Goal: Task Accomplishment & Management: Use online tool/utility

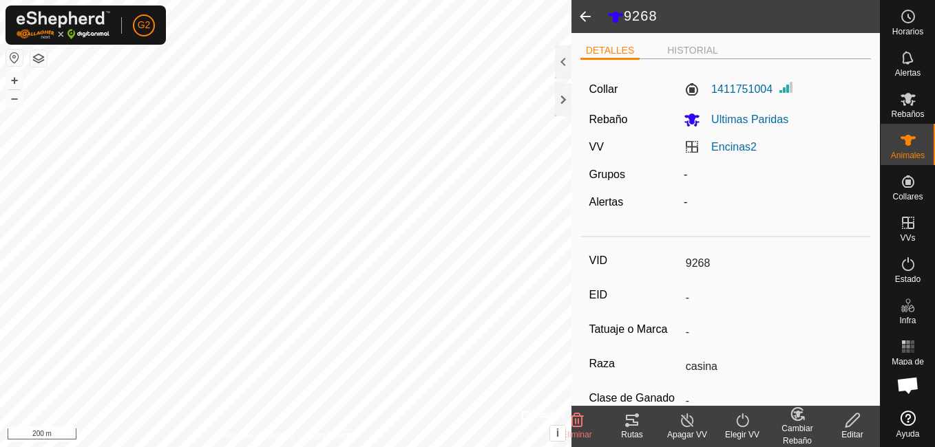
click at [635, 424] on icon at bounding box center [632, 420] width 17 height 17
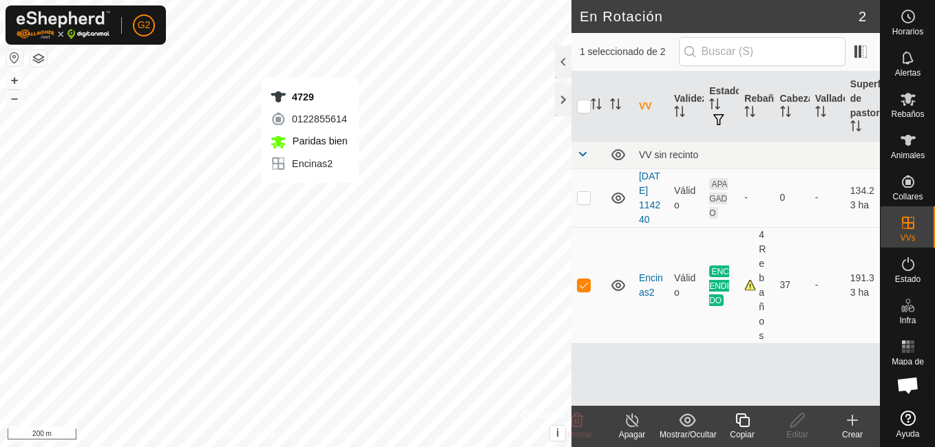
click at [911, 143] on icon at bounding box center [908, 140] width 17 height 17
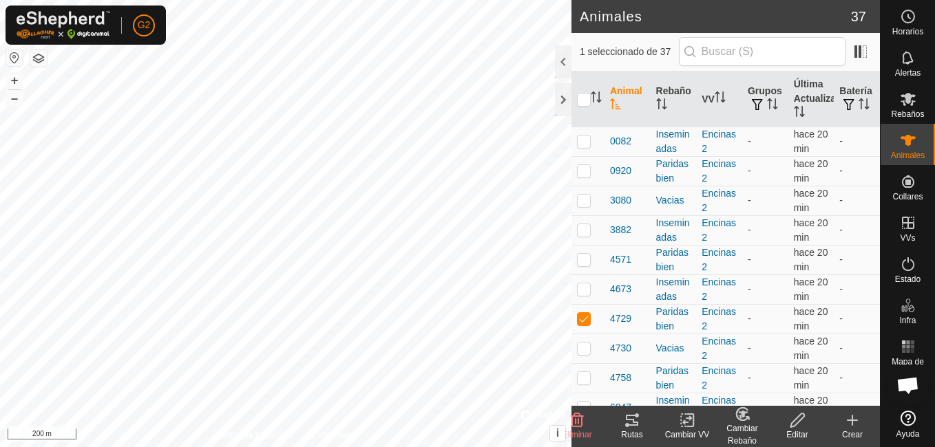
click at [637, 421] on icon at bounding box center [632, 420] width 17 height 17
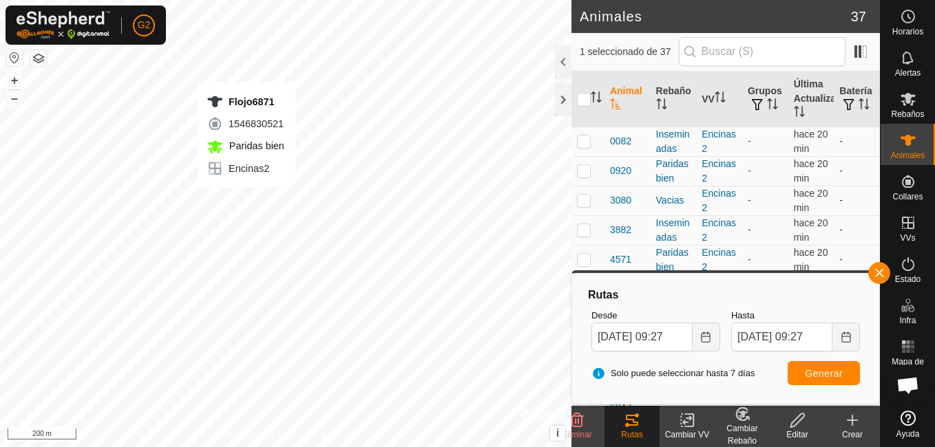
checkbox input "false"
click at [638, 424] on icon at bounding box center [632, 420] width 12 height 11
click at [883, 271] on span "button" at bounding box center [879, 273] width 11 height 11
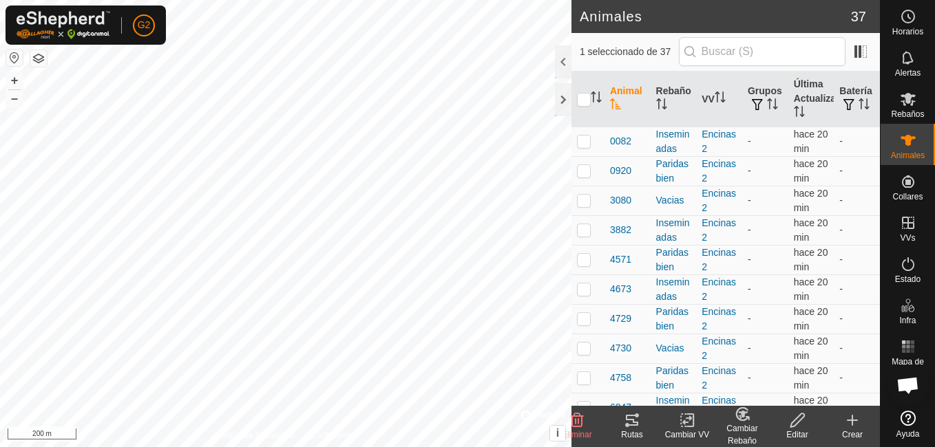
click at [645, 427] on tracks-svg-icon at bounding box center [631, 420] width 55 height 17
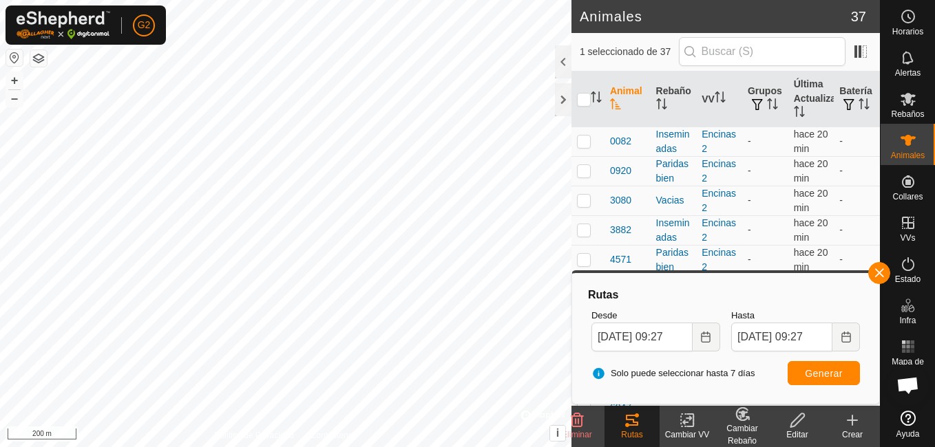
checkbox input "false"
checkbox input "true"
click at [877, 271] on button "button" at bounding box center [879, 273] width 22 height 22
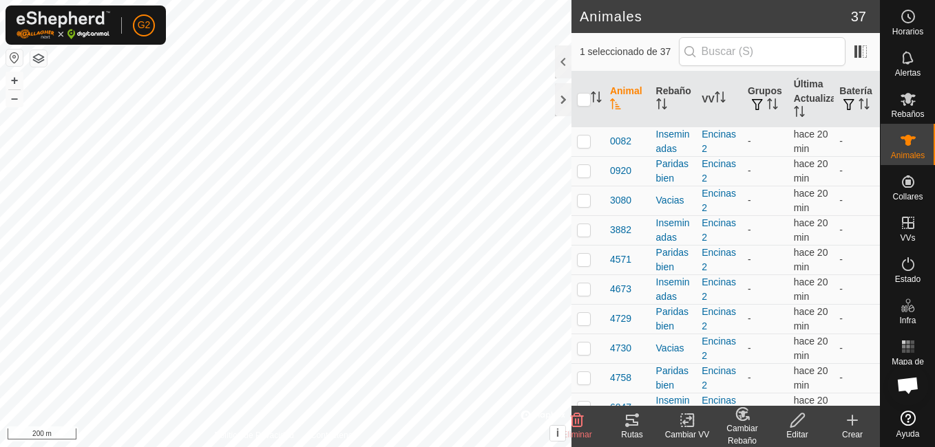
click at [633, 429] on div "Rutas" at bounding box center [631, 435] width 55 height 12
